Goal: Task Accomplishment & Management: Complete application form

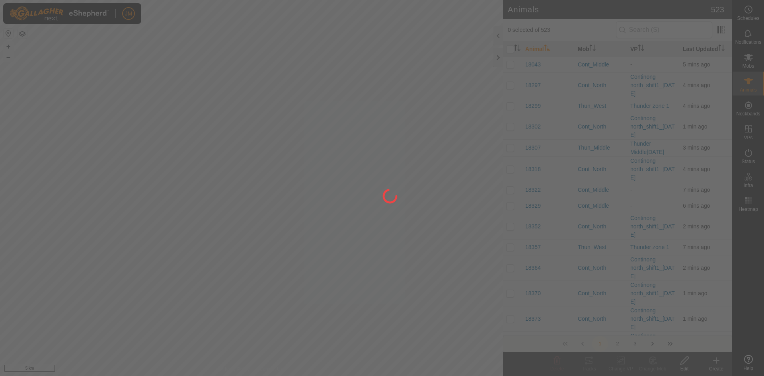
click at [498, 57] on div at bounding box center [382, 188] width 764 height 376
click at [496, 59] on div at bounding box center [382, 188] width 764 height 376
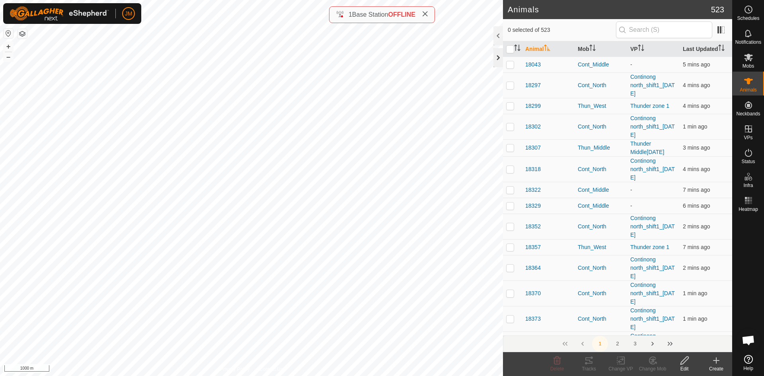
click at [499, 60] on div at bounding box center [498, 57] width 10 height 19
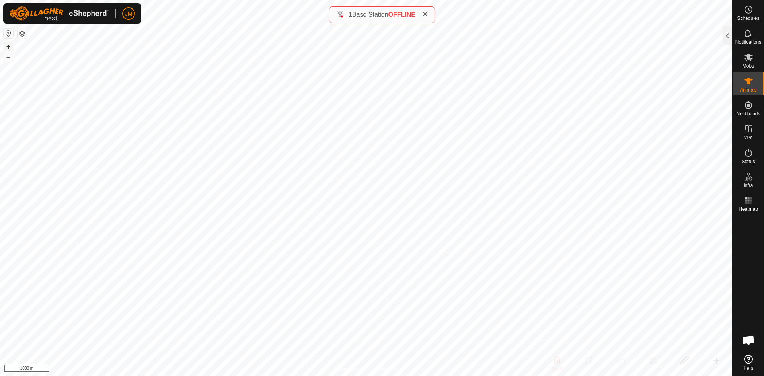
click at [6, 45] on button "+" at bounding box center [9, 47] width 10 height 10
type input "240780"
type input "-"
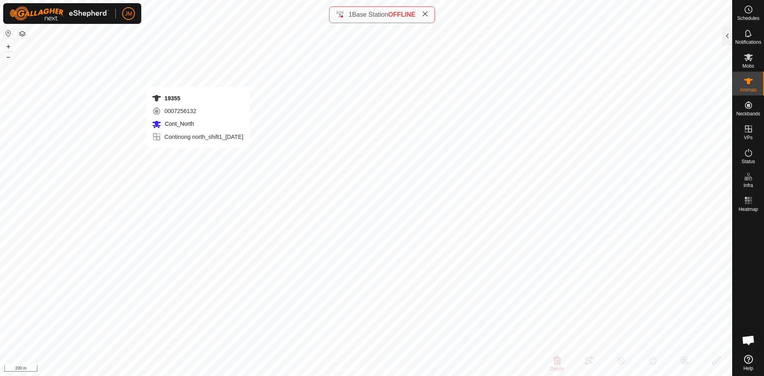
type input "-"
type input "19355"
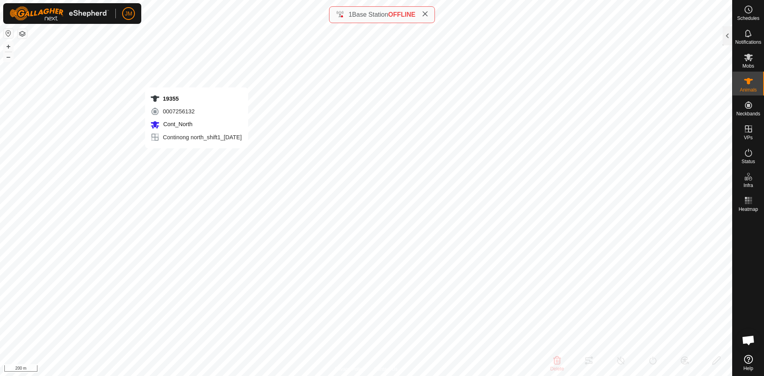
type input "-"
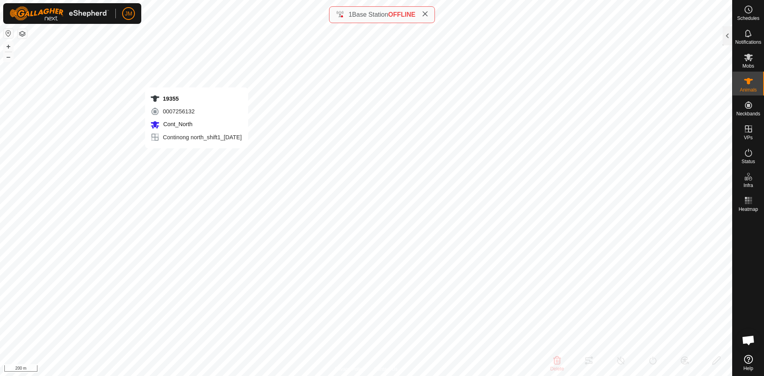
type input "-"
click at [11, 47] on button "+" at bounding box center [9, 47] width 10 height 10
click at [428, 15] on icon at bounding box center [425, 14] width 6 height 6
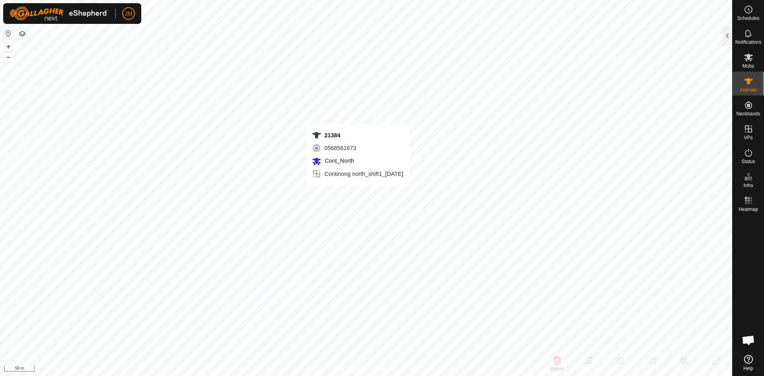
type input "21384"
type input "-"
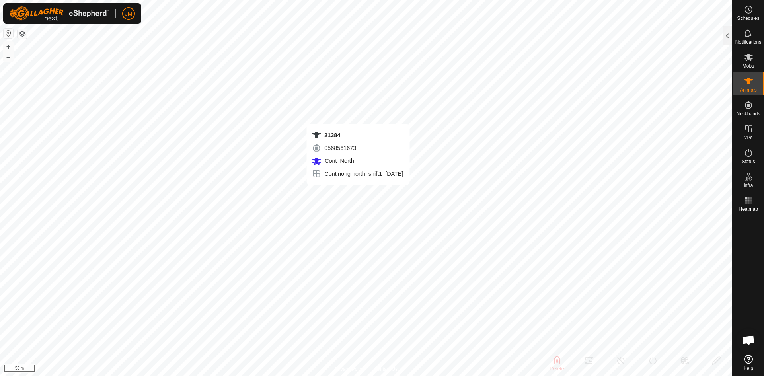
type input "-"
type input "240333"
type input "-"
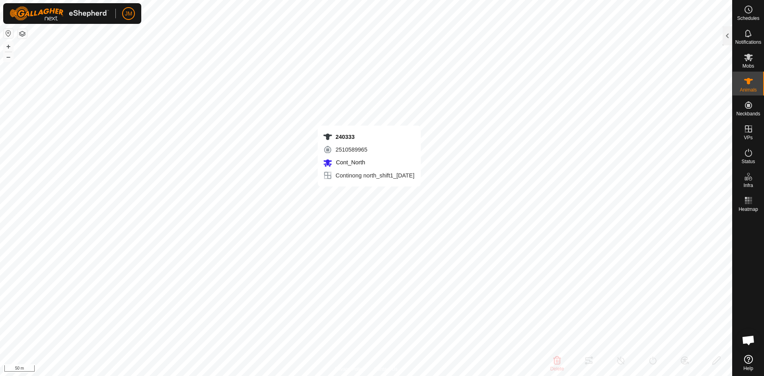
type input "-"
click at [10, 55] on button "–" at bounding box center [9, 57] width 10 height 10
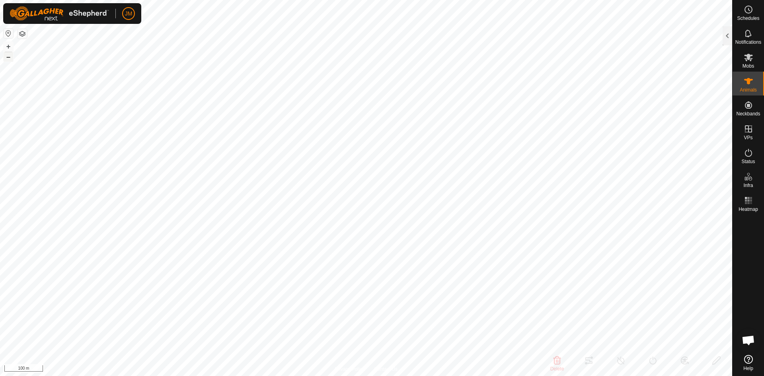
click at [10, 55] on button "–" at bounding box center [9, 57] width 10 height 10
click at [7, 60] on button "–" at bounding box center [9, 57] width 10 height 10
click at [10, 46] on button "+" at bounding box center [9, 47] width 10 height 10
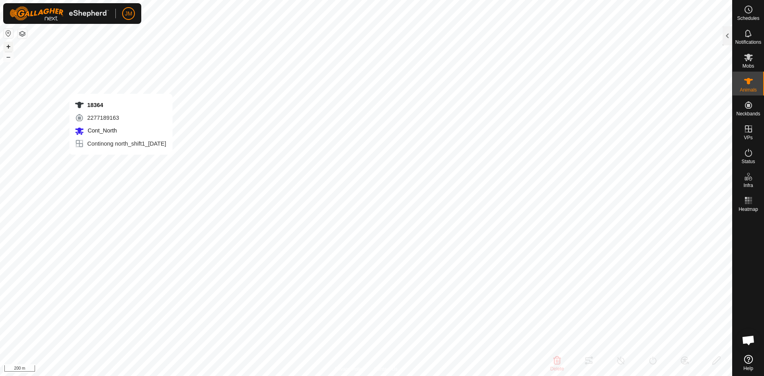
type input "18364"
type input "-"
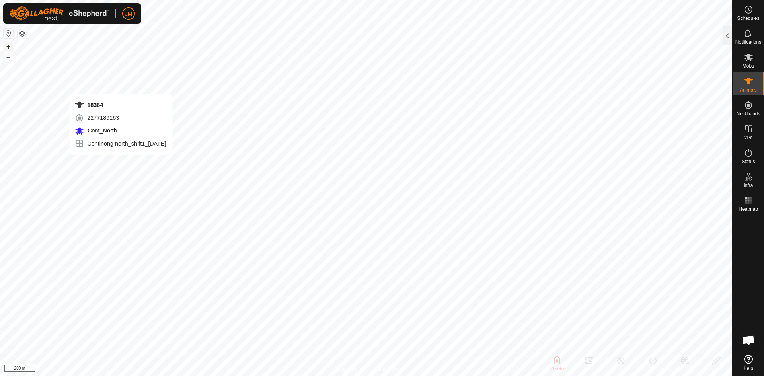
type input "-"
type input "19376"
type input "-"
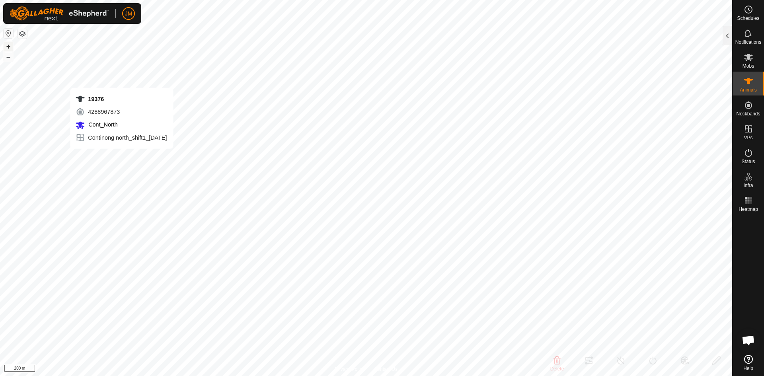
type input "-"
click at [9, 46] on button "+" at bounding box center [9, 47] width 10 height 10
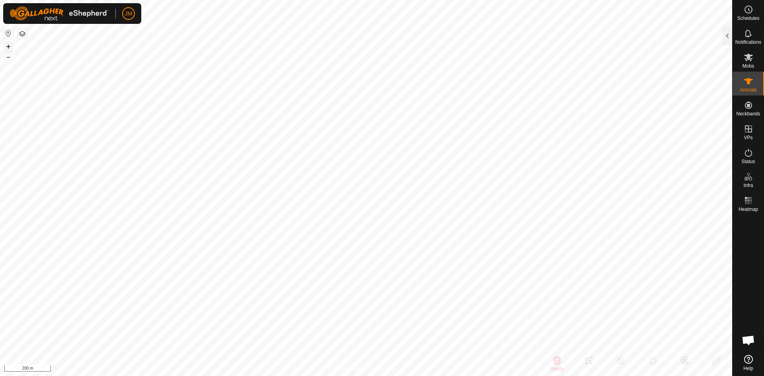
click at [9, 46] on button "+" at bounding box center [9, 47] width 10 height 10
type input "19376"
